Goal: Find contact information: Find contact information

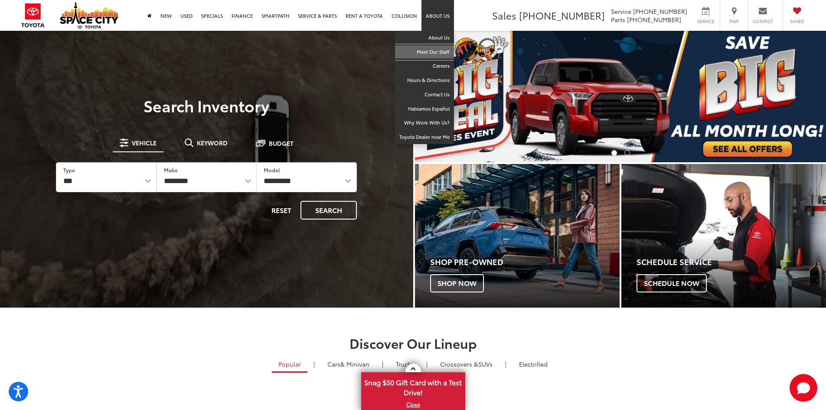
click at [440, 51] on link "Meet Our Staff" at bounding box center [424, 52] width 59 height 14
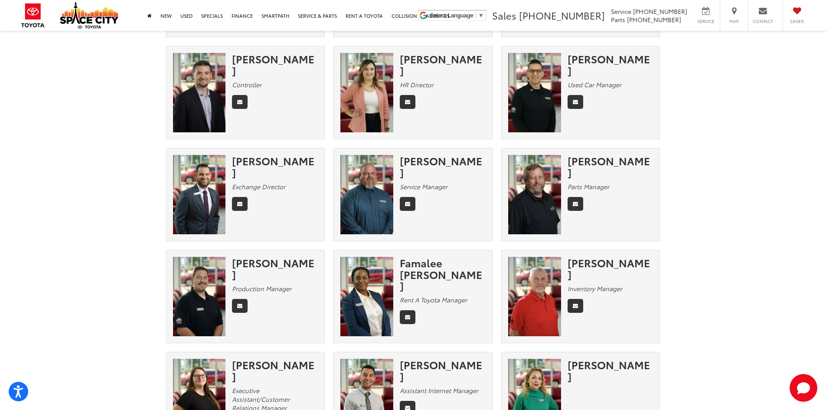
scroll to position [304, 0]
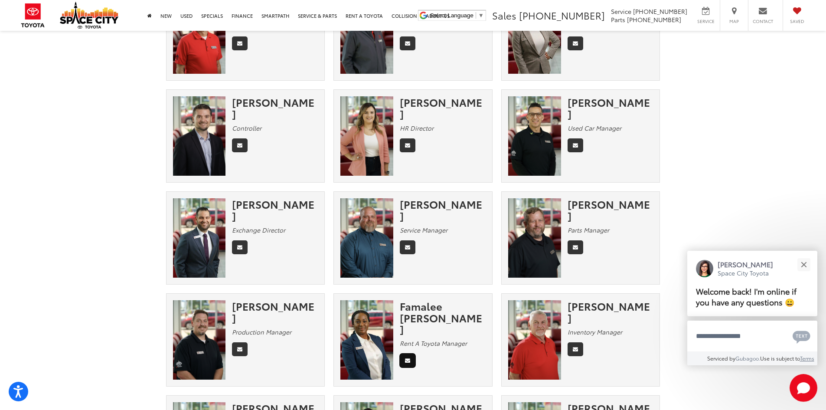
click at [409, 358] on icon "Email" at bounding box center [407, 360] width 5 height 5
click at [810, 262] on button "Close" at bounding box center [804, 264] width 19 height 19
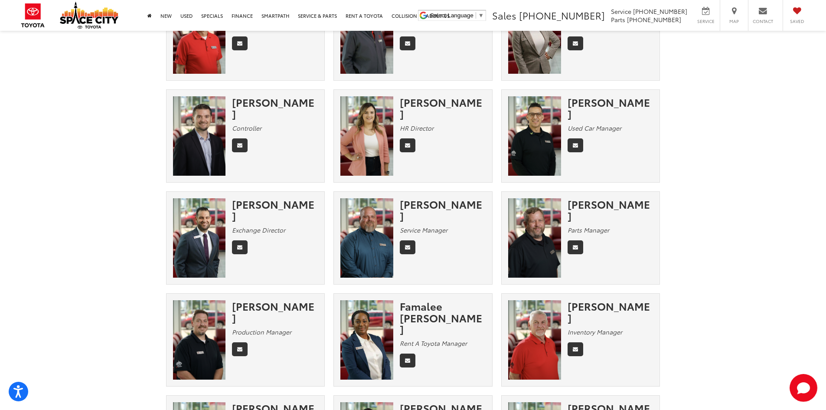
scroll to position [43, 0]
